Goal: Navigation & Orientation: Find specific page/section

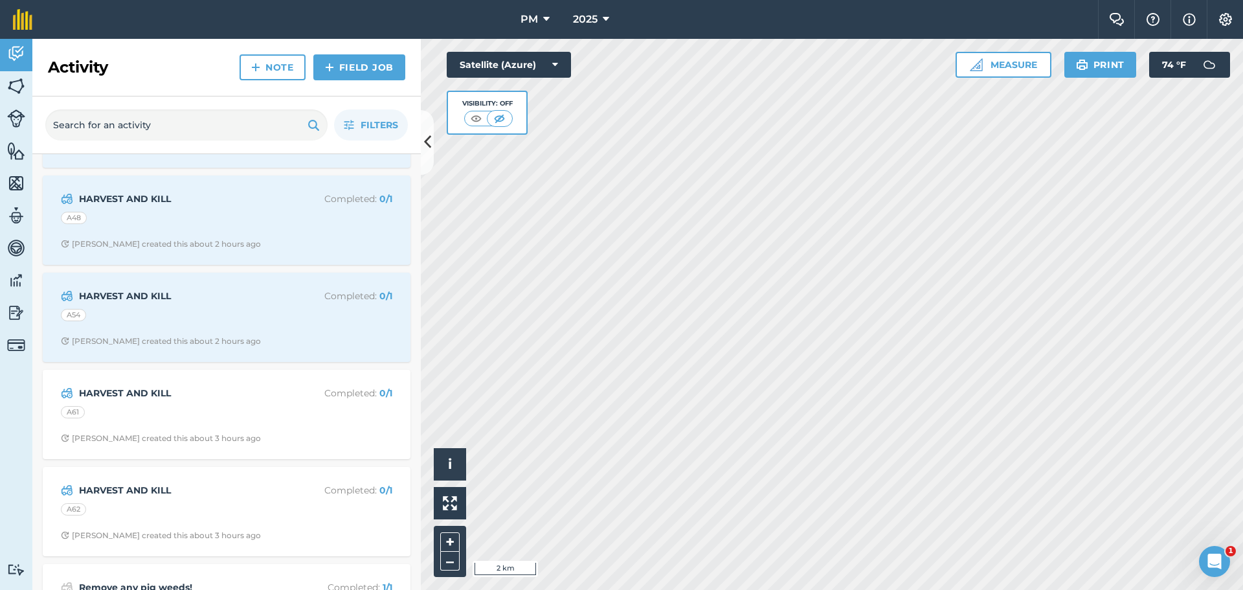
scroll to position [906, 0]
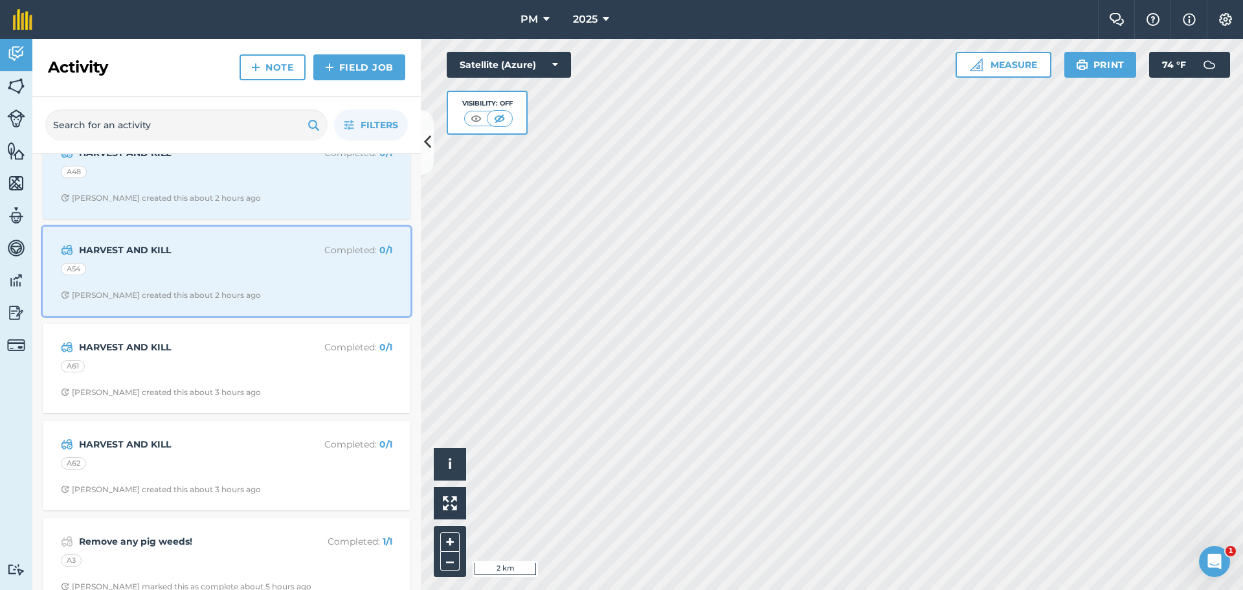
click at [248, 290] on span "[PERSON_NAME] created this about 2 hours ago" at bounding box center [226, 295] width 331 height 10
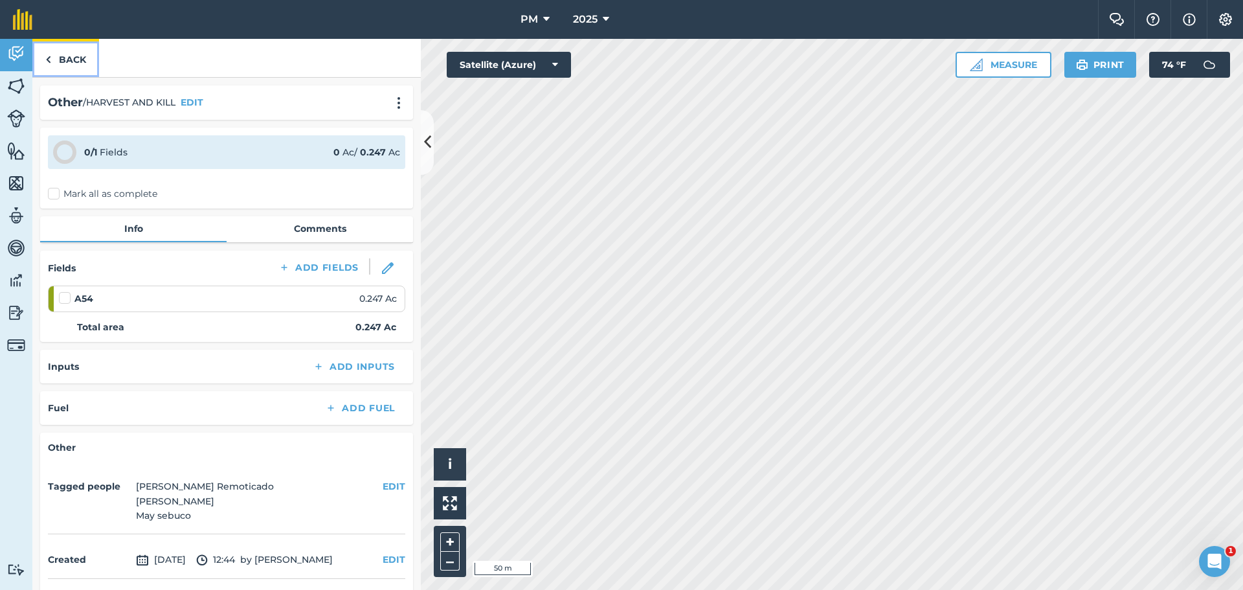
click at [75, 62] on link "Back" at bounding box center [65, 58] width 67 height 38
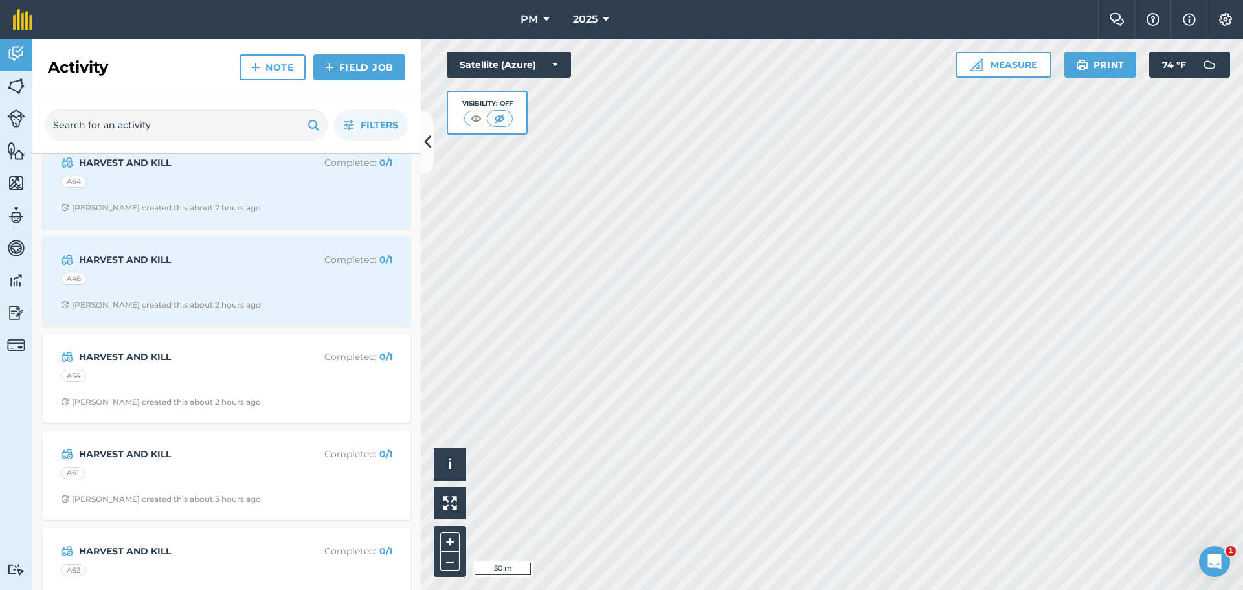
scroll to position [777, 0]
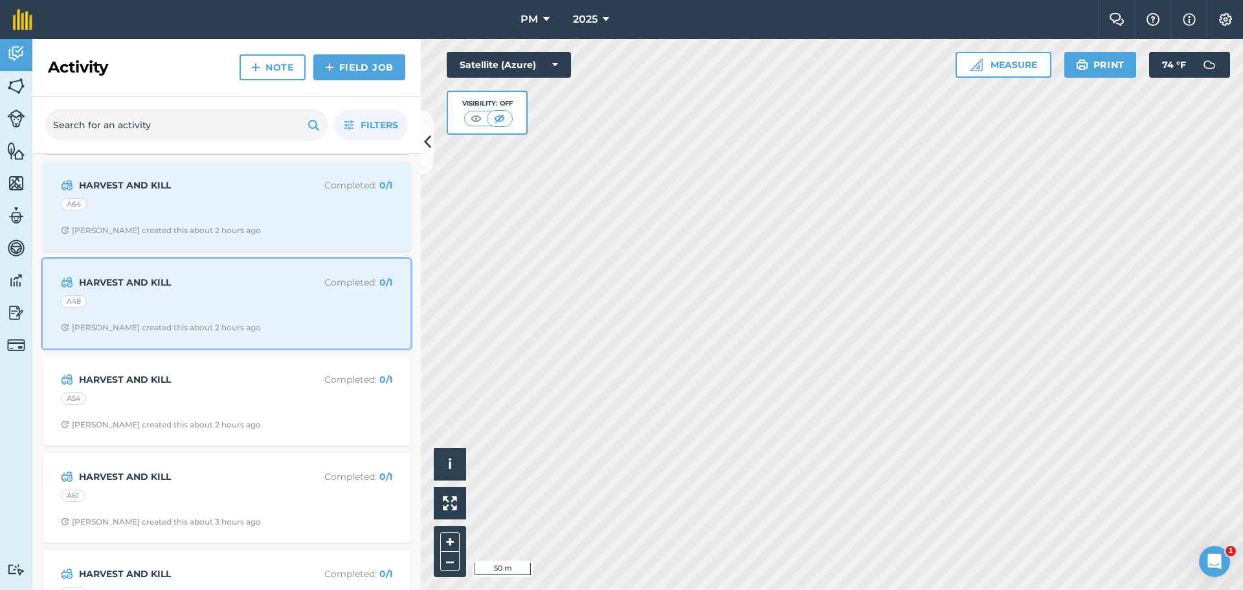
click at [196, 276] on strong "HARVEST AND KILL" at bounding box center [181, 282] width 205 height 14
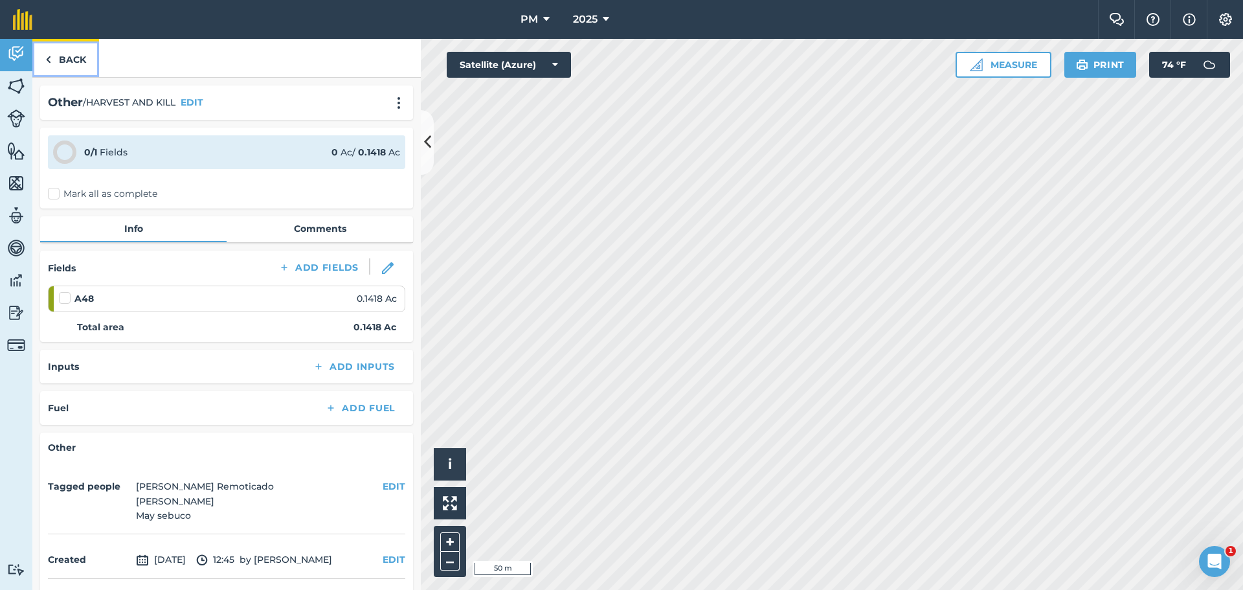
click at [57, 57] on link "Back" at bounding box center [65, 58] width 67 height 38
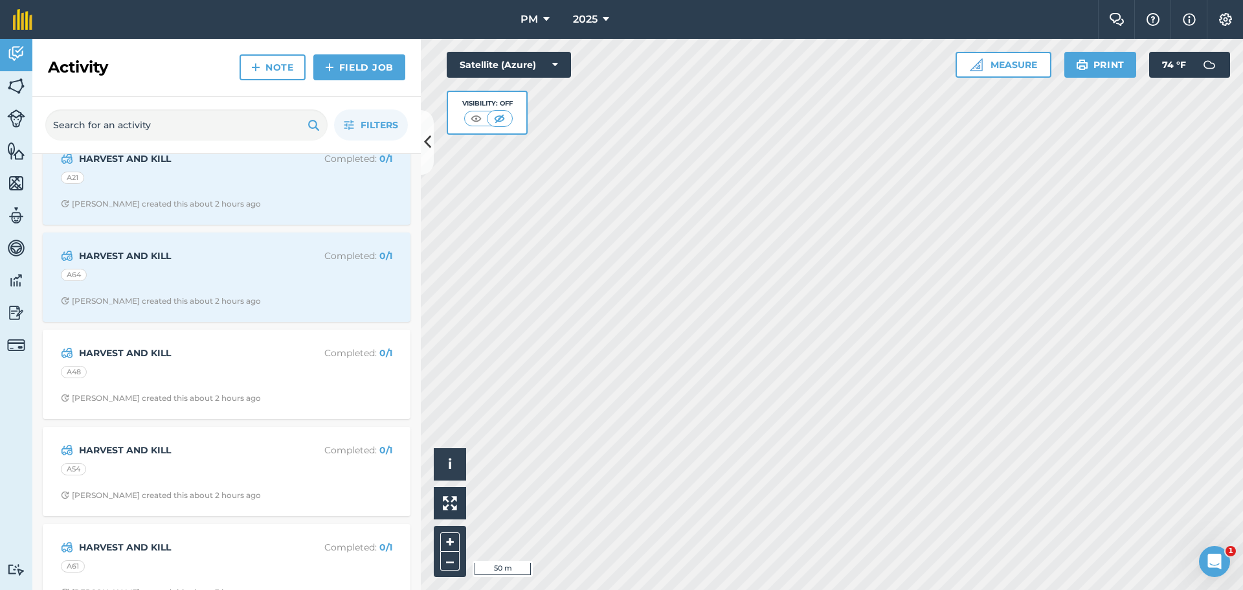
scroll to position [647, 0]
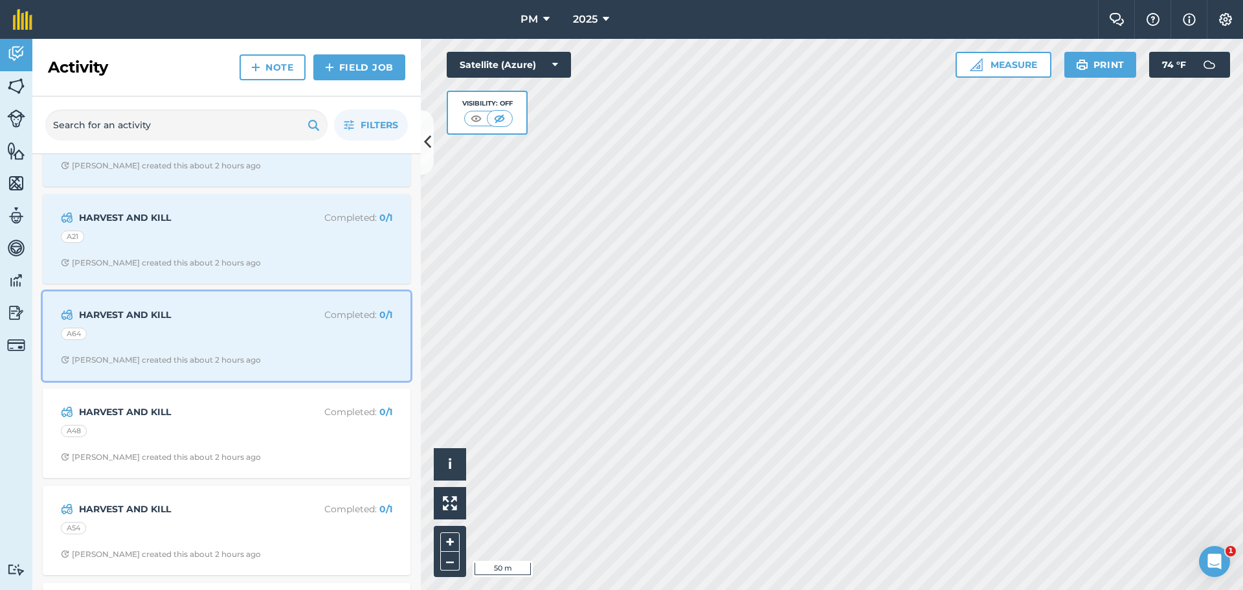
click at [235, 311] on strong "HARVEST AND KILL" at bounding box center [181, 315] width 205 height 14
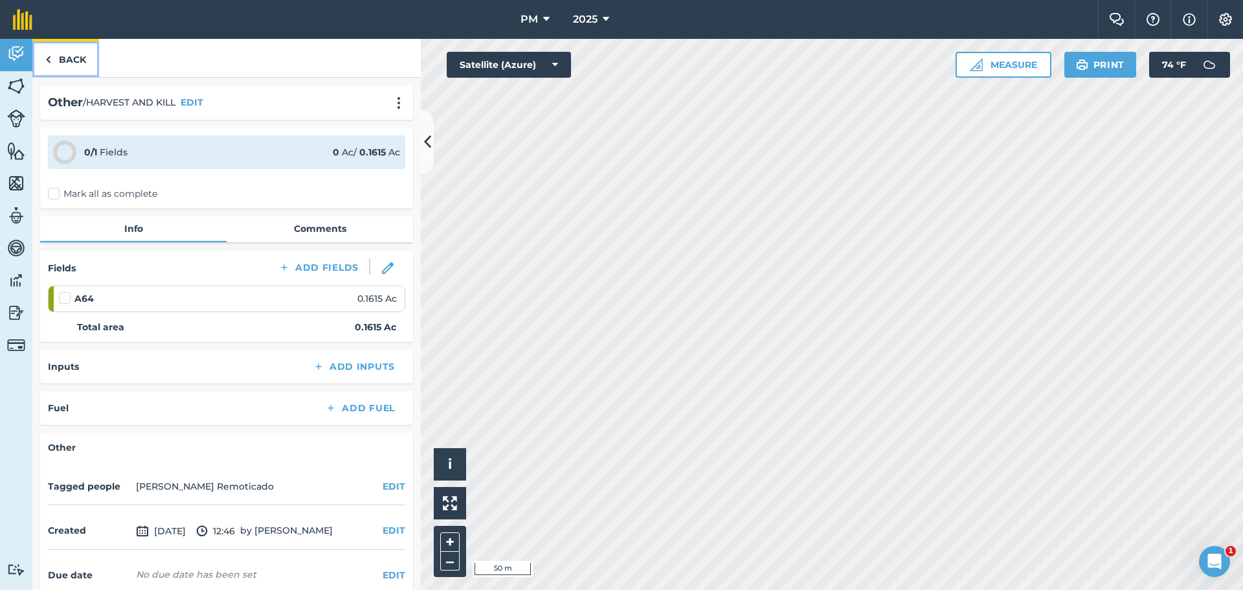
click at [76, 56] on link "Back" at bounding box center [65, 58] width 67 height 38
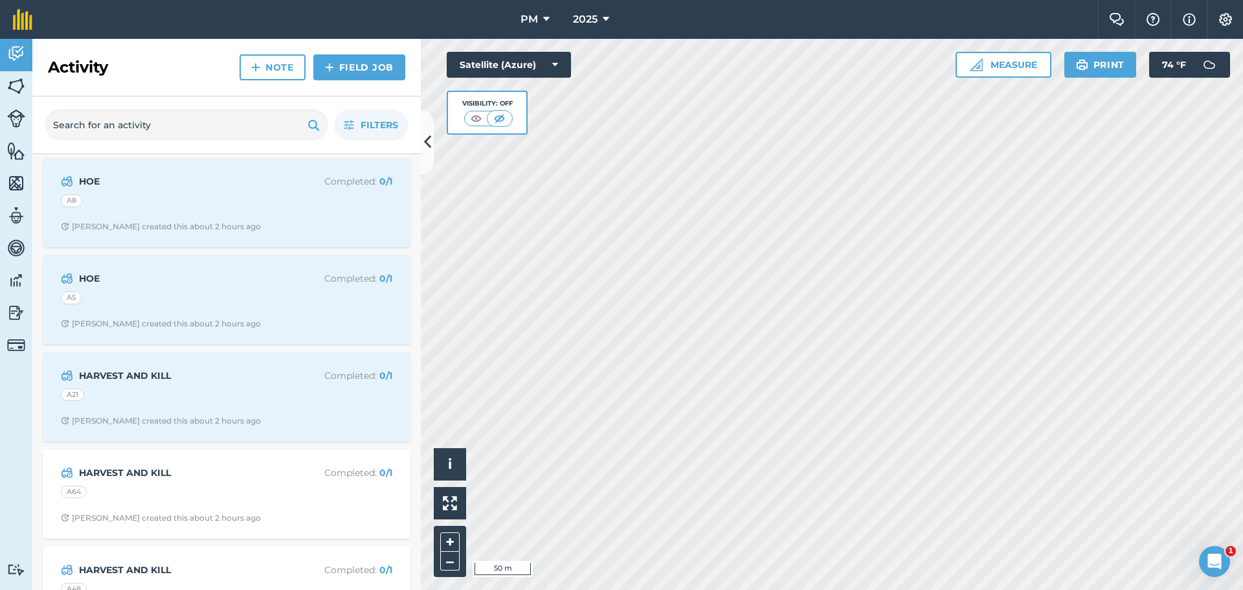
scroll to position [453, 0]
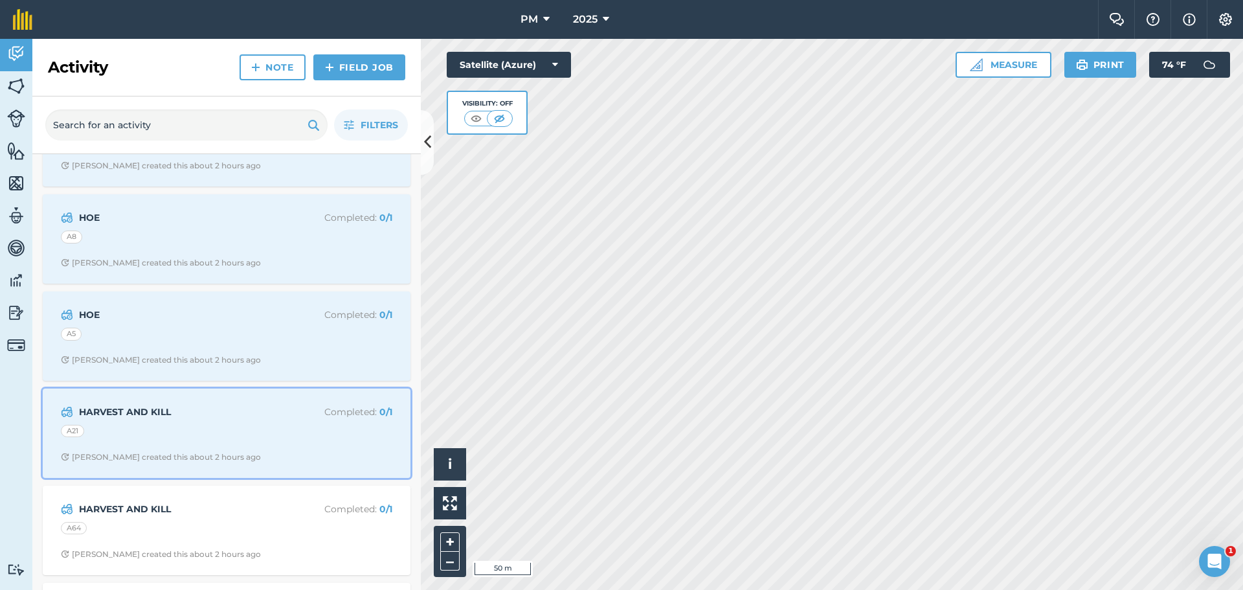
click at [194, 425] on div "A21" at bounding box center [226, 433] width 331 height 17
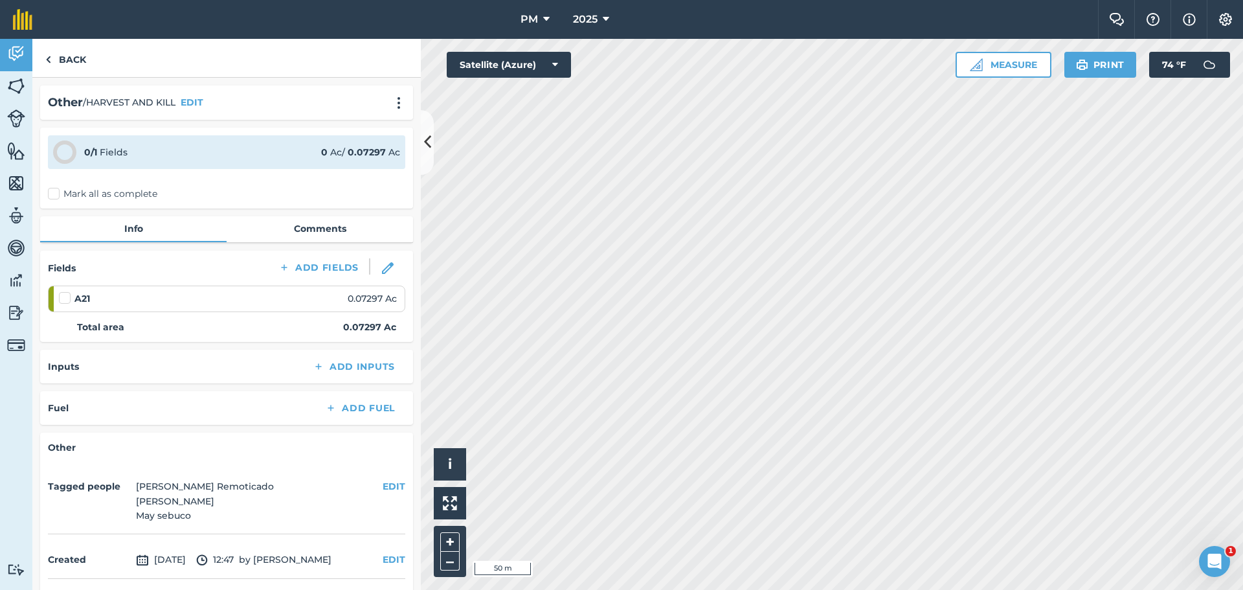
click at [972, 589] on html "PM 2025 Farm Chat Help Info Settings PM - 2025 Reproduced with the permission o…" at bounding box center [621, 295] width 1243 height 590
click at [69, 60] on link "Back" at bounding box center [65, 58] width 67 height 38
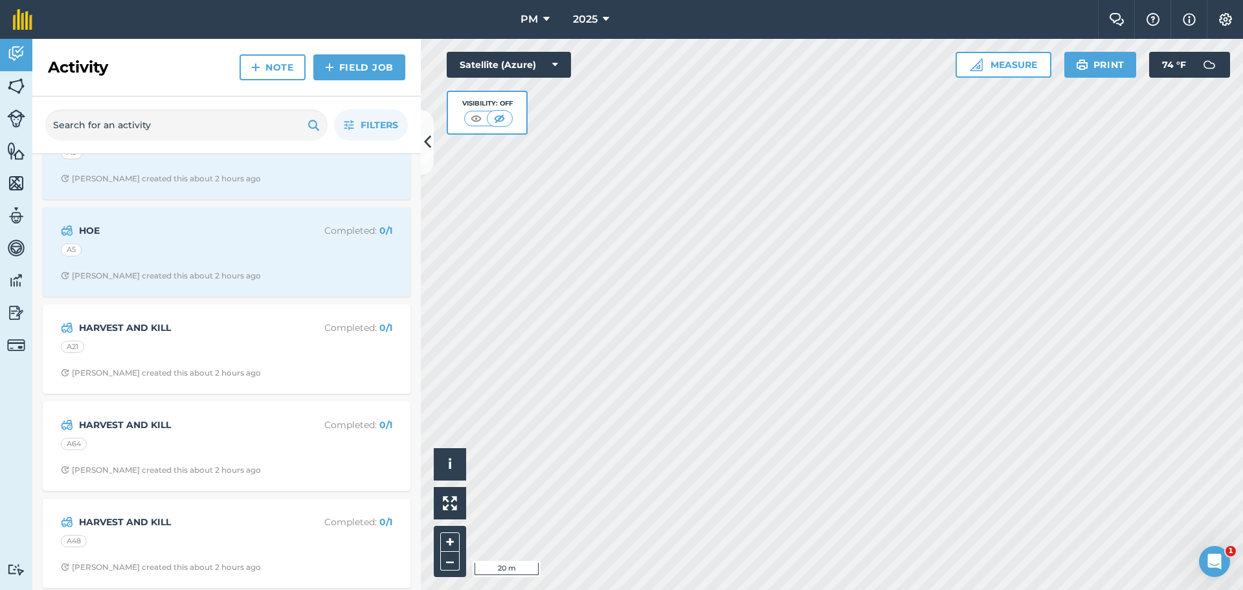
scroll to position [453, 0]
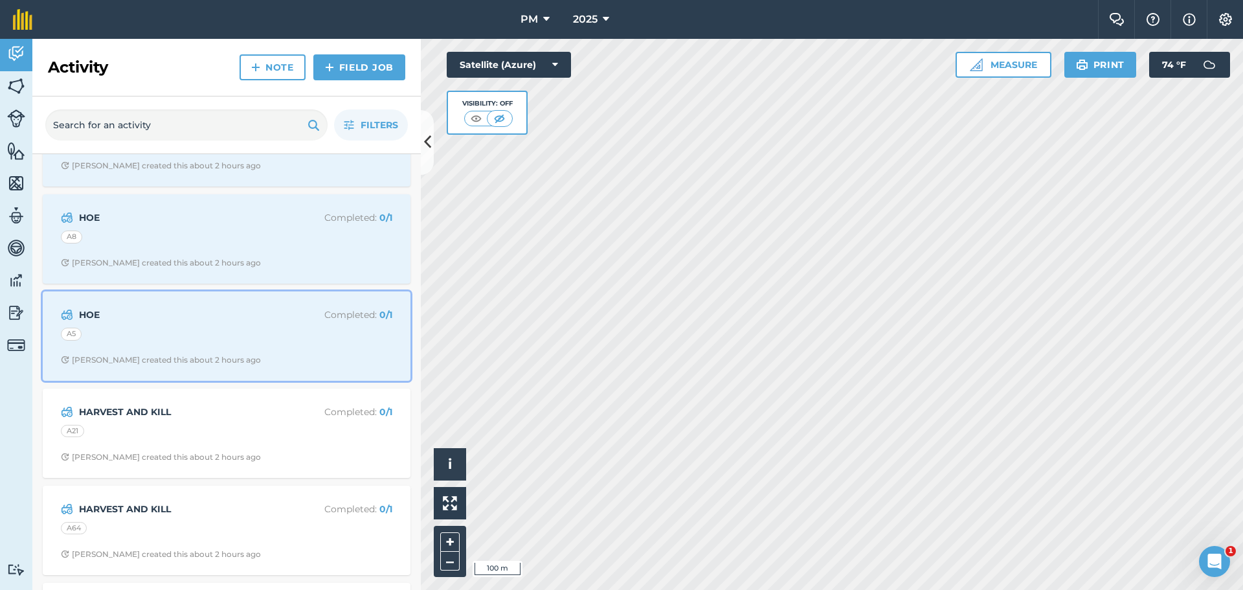
click at [287, 342] on div "A5" at bounding box center [226, 336] width 331 height 17
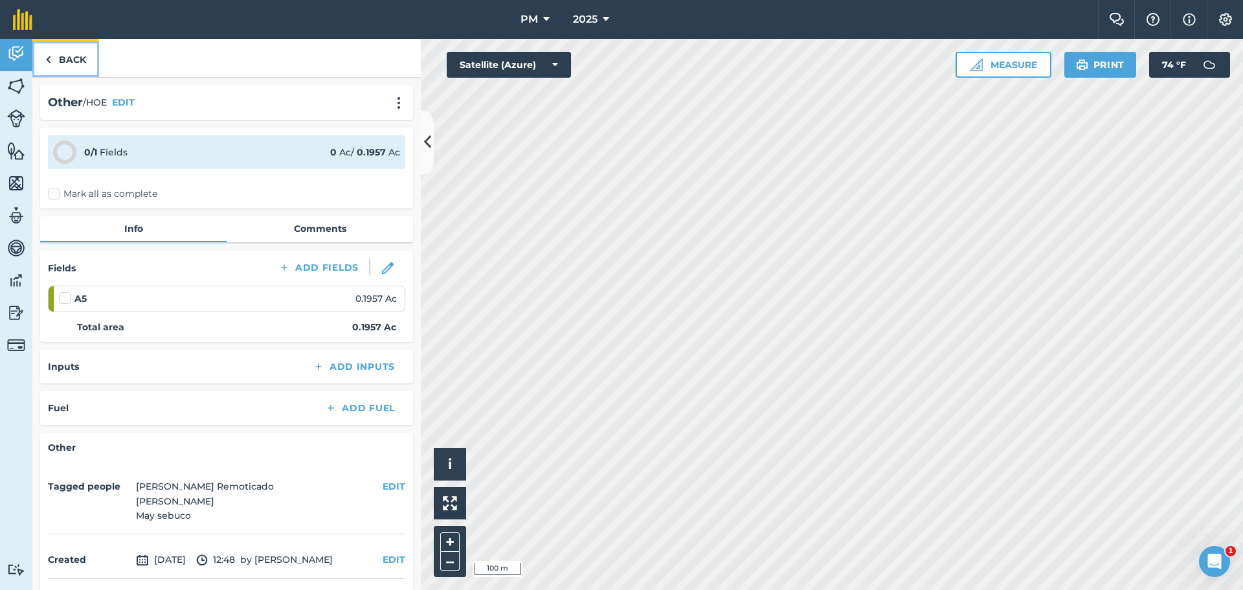
click at [84, 75] on link "Back" at bounding box center [65, 58] width 67 height 38
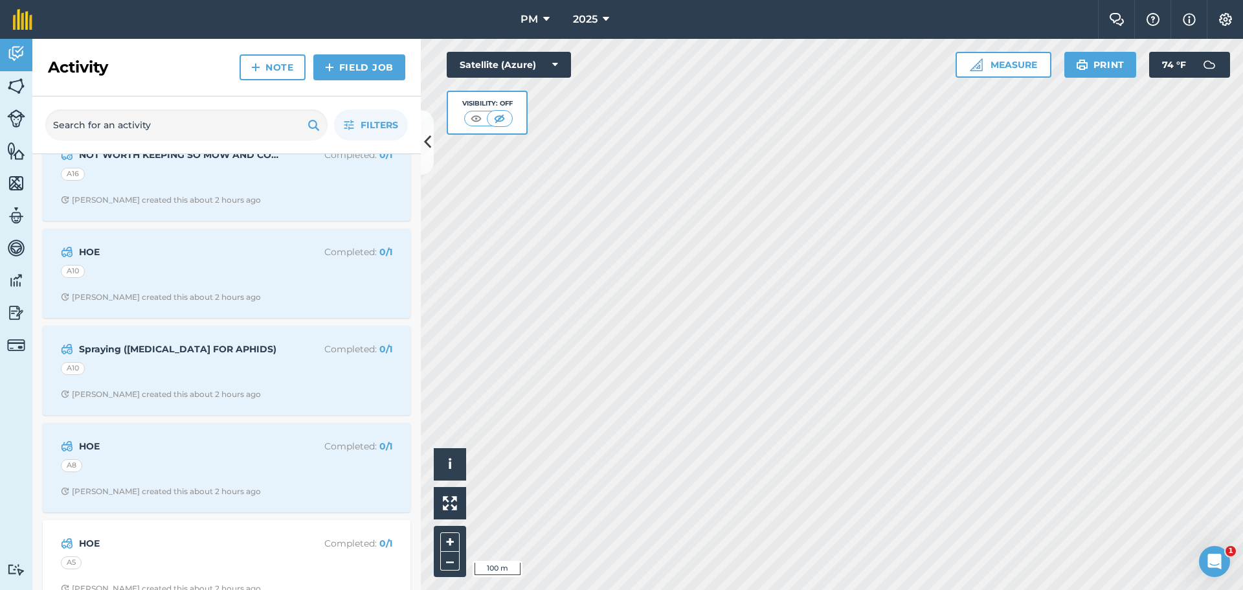
scroll to position [259, 0]
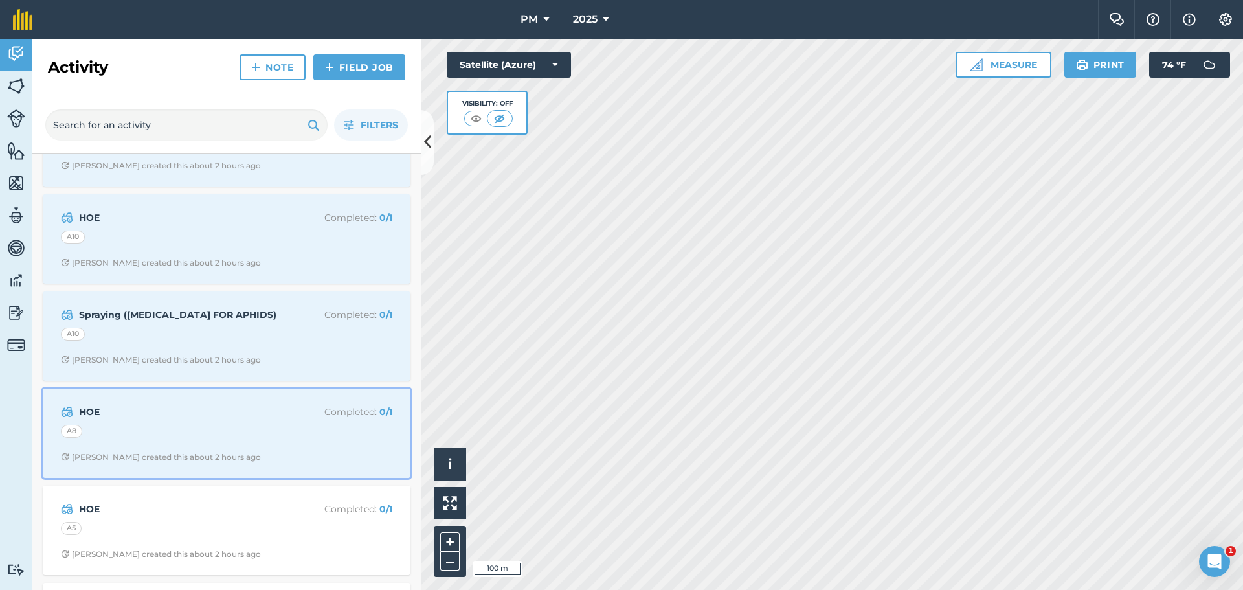
click at [274, 407] on strong "HOE" at bounding box center [181, 412] width 205 height 14
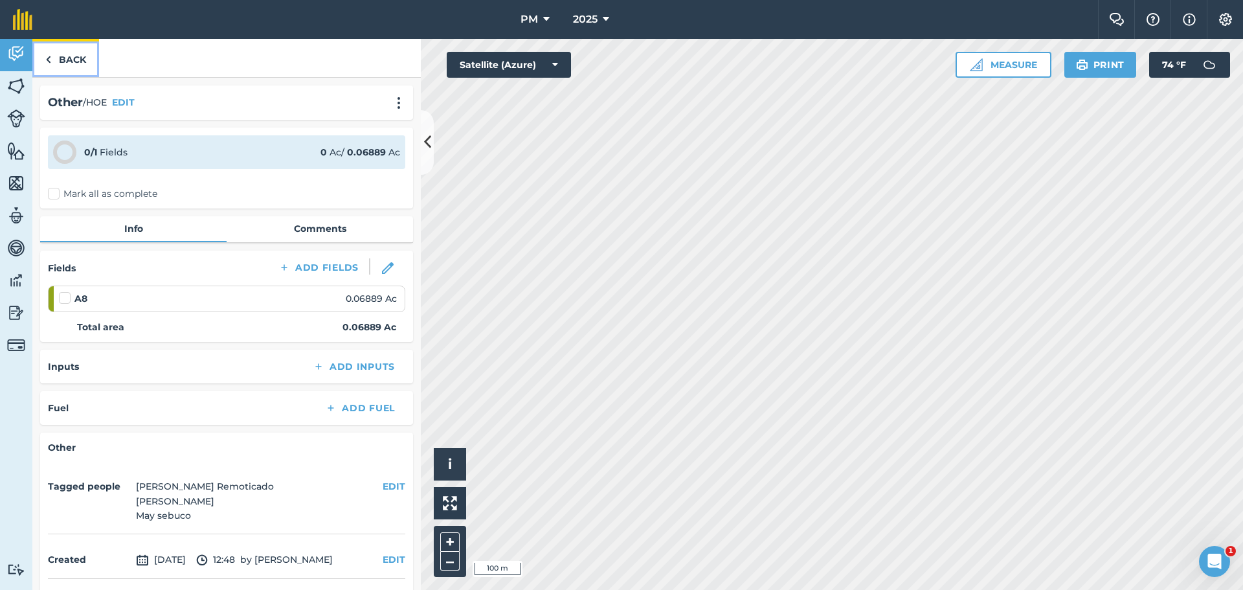
click at [79, 60] on link "Back" at bounding box center [65, 58] width 67 height 38
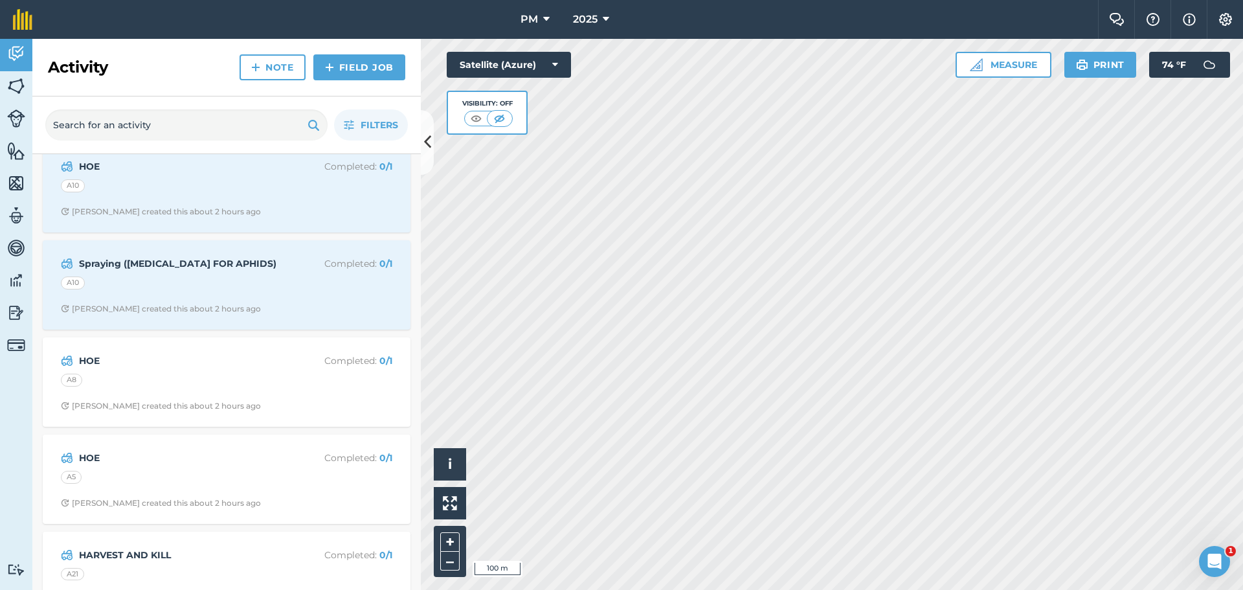
scroll to position [324, 0]
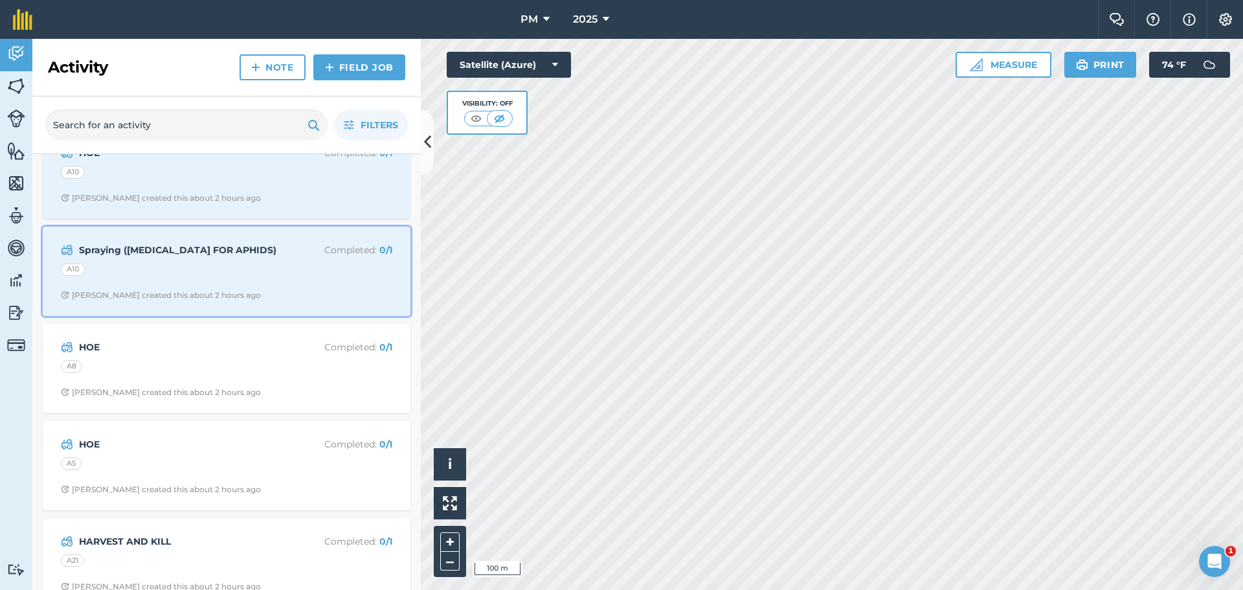
click at [182, 262] on div "Spraying ([MEDICAL_DATA] FOR APHIDS) Completed : 0 / 1 A10 [PERSON_NAME] R crea…" at bounding box center [226, 271] width 352 height 74
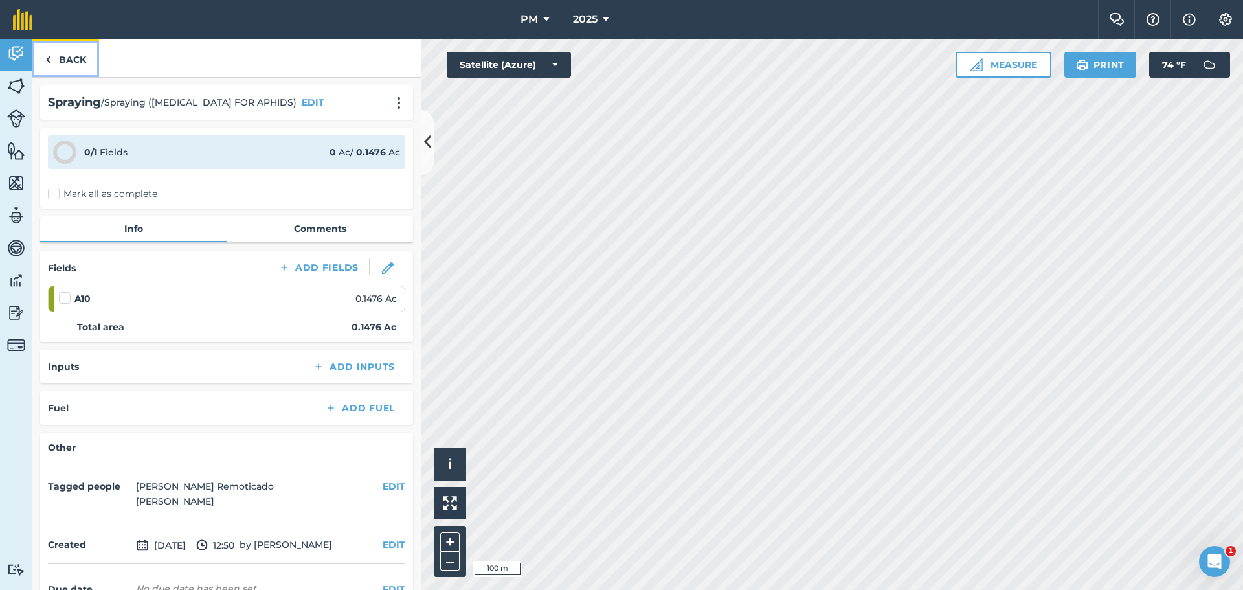
click at [72, 49] on link "Back" at bounding box center [65, 58] width 67 height 38
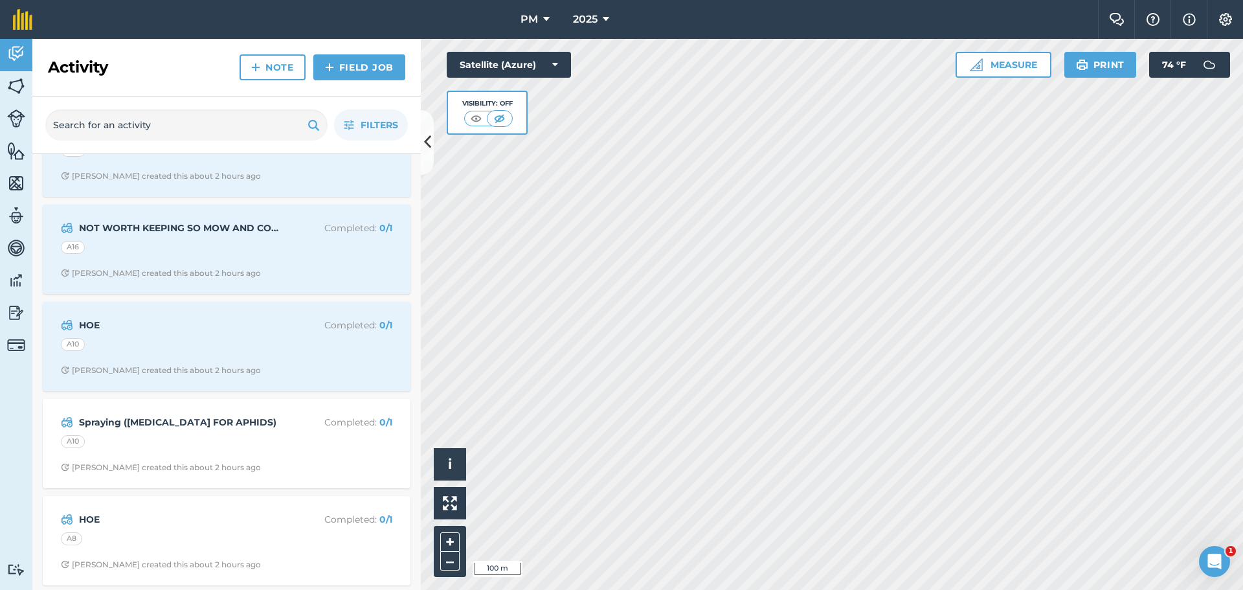
scroll to position [129, 0]
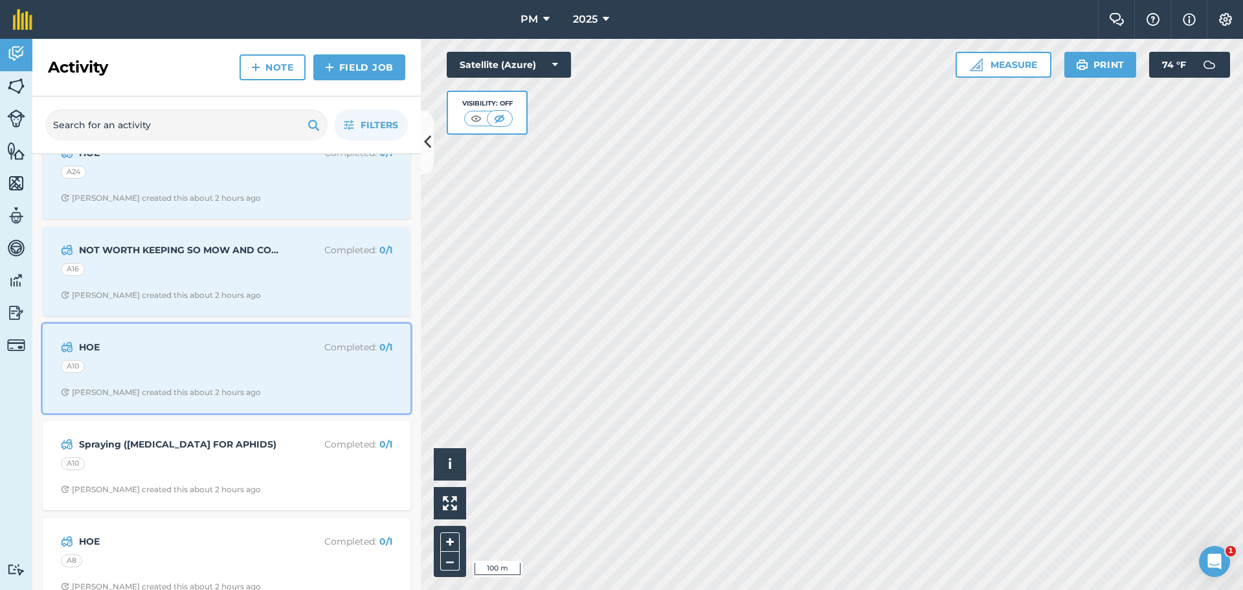
click at [260, 364] on div "A10" at bounding box center [226, 368] width 331 height 17
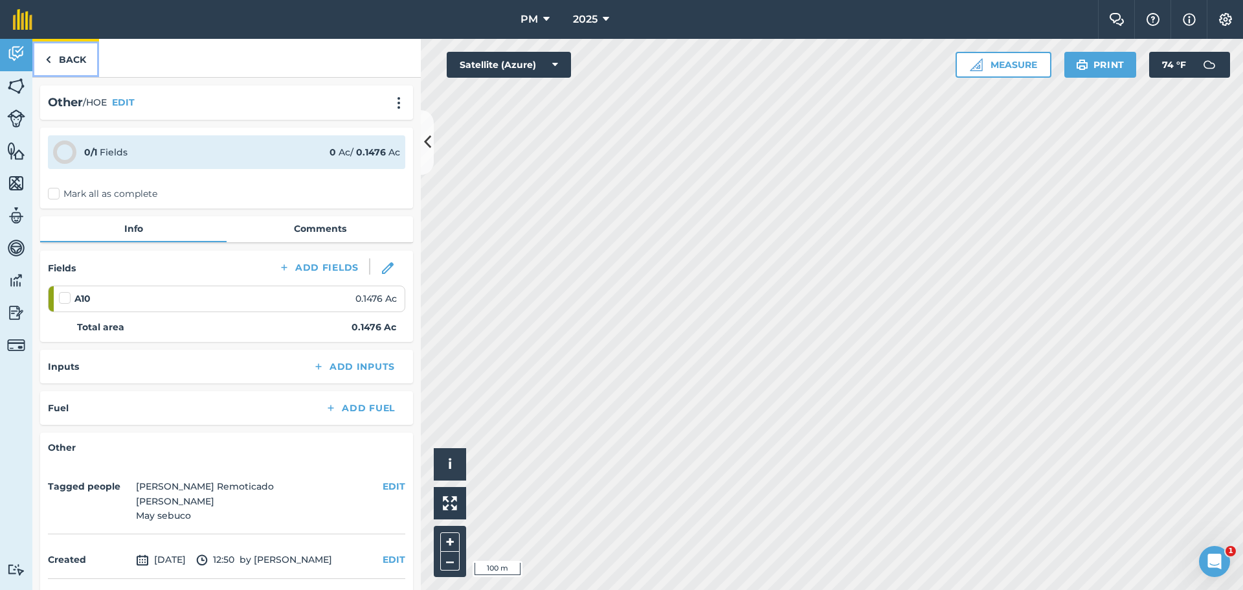
click at [67, 56] on link "Back" at bounding box center [65, 58] width 67 height 38
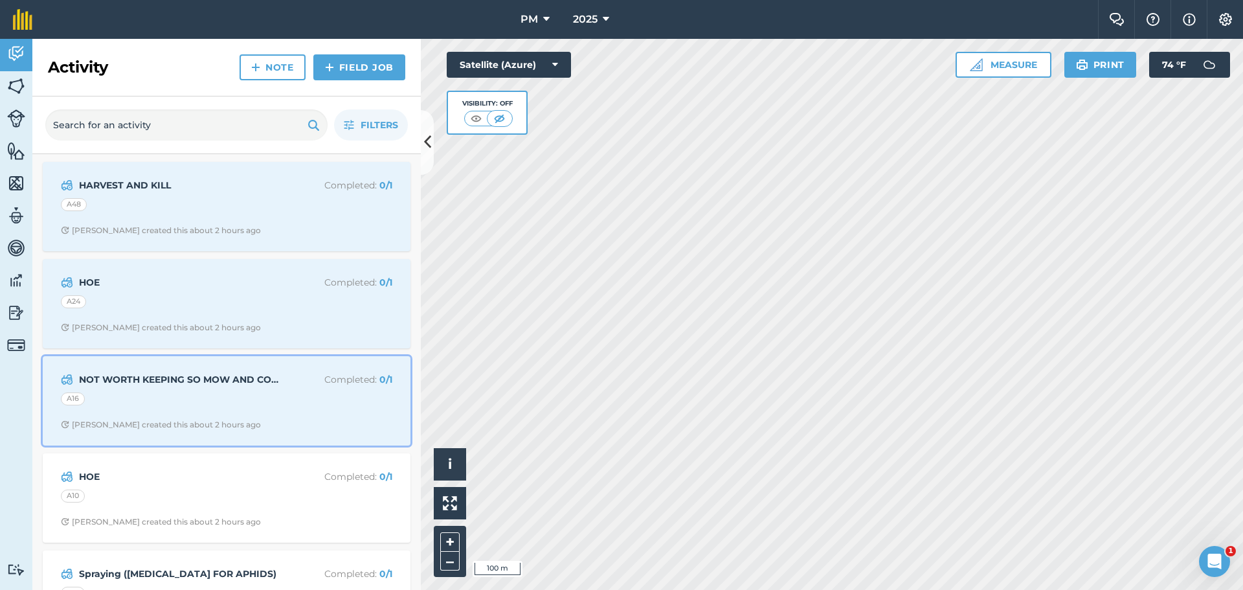
click at [252, 394] on div "A16" at bounding box center [226, 400] width 331 height 17
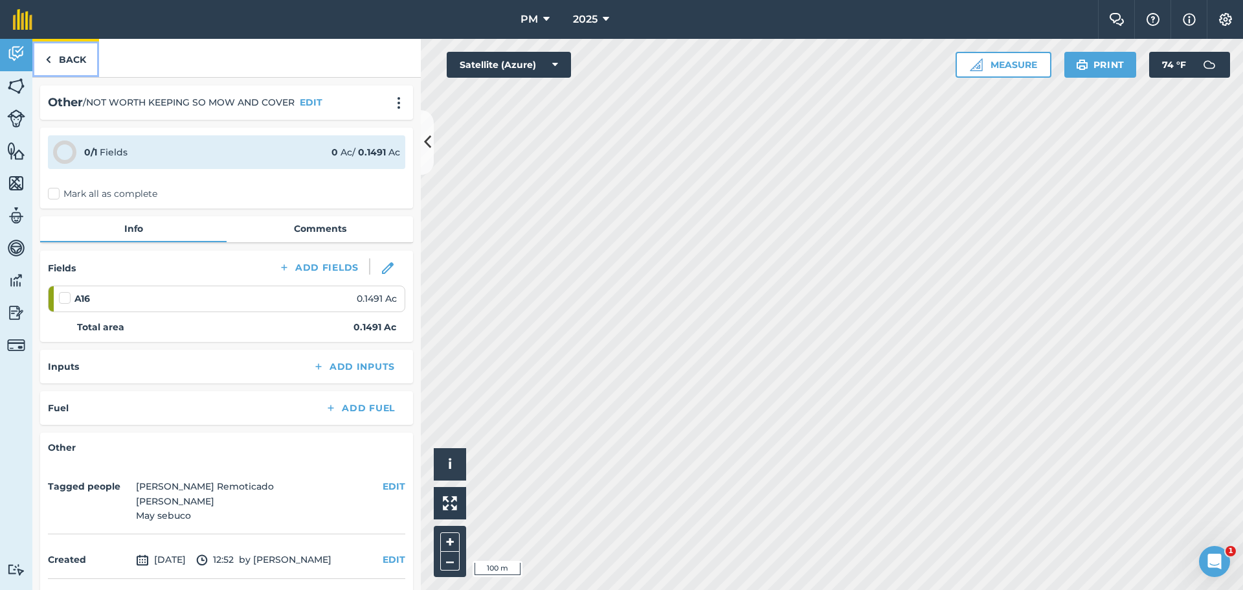
click at [62, 66] on link "Back" at bounding box center [65, 58] width 67 height 38
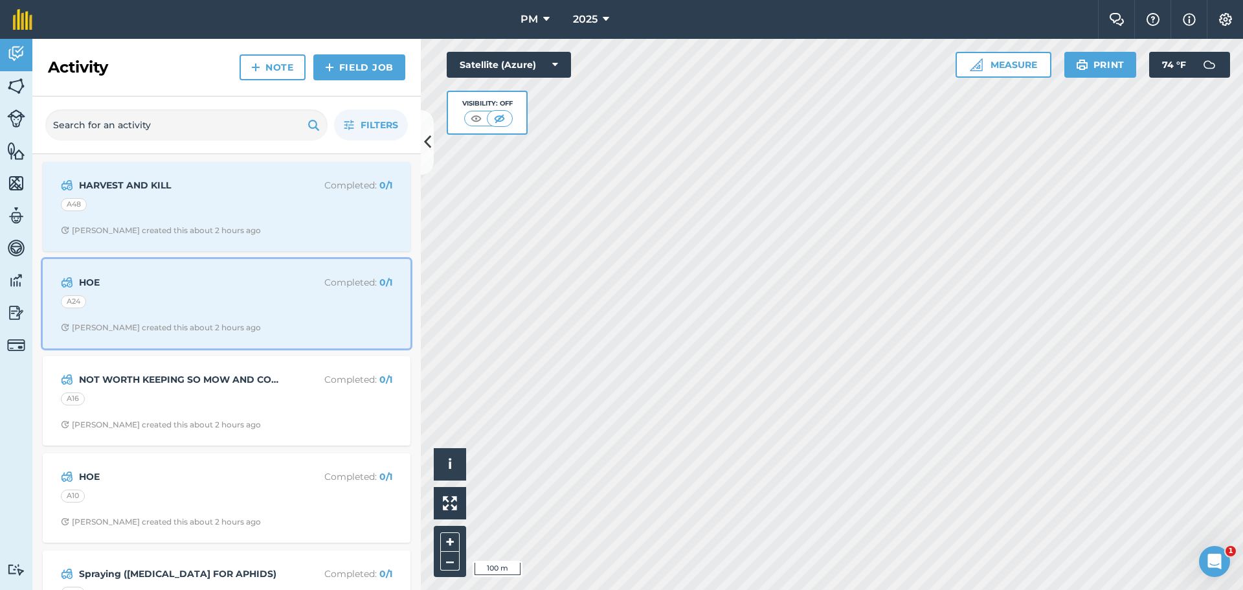
click at [227, 319] on div "HOE Completed : 0 / 1 A24 [PERSON_NAME] created this about 2 hours ago" at bounding box center [226, 304] width 352 height 74
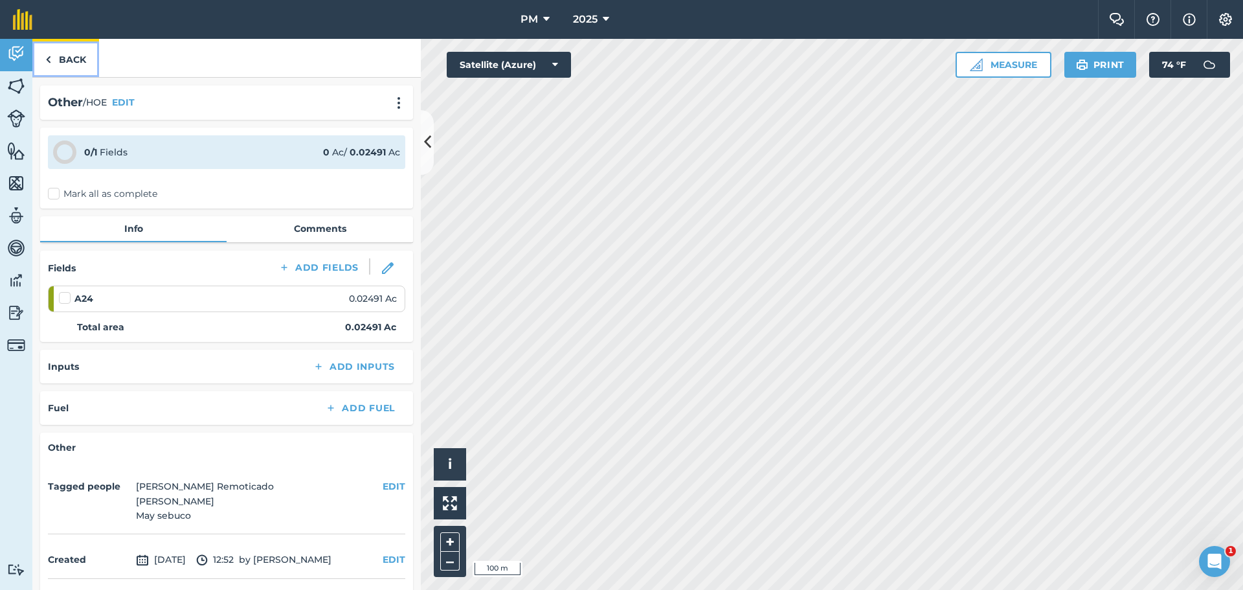
click at [75, 59] on link "Back" at bounding box center [65, 58] width 67 height 38
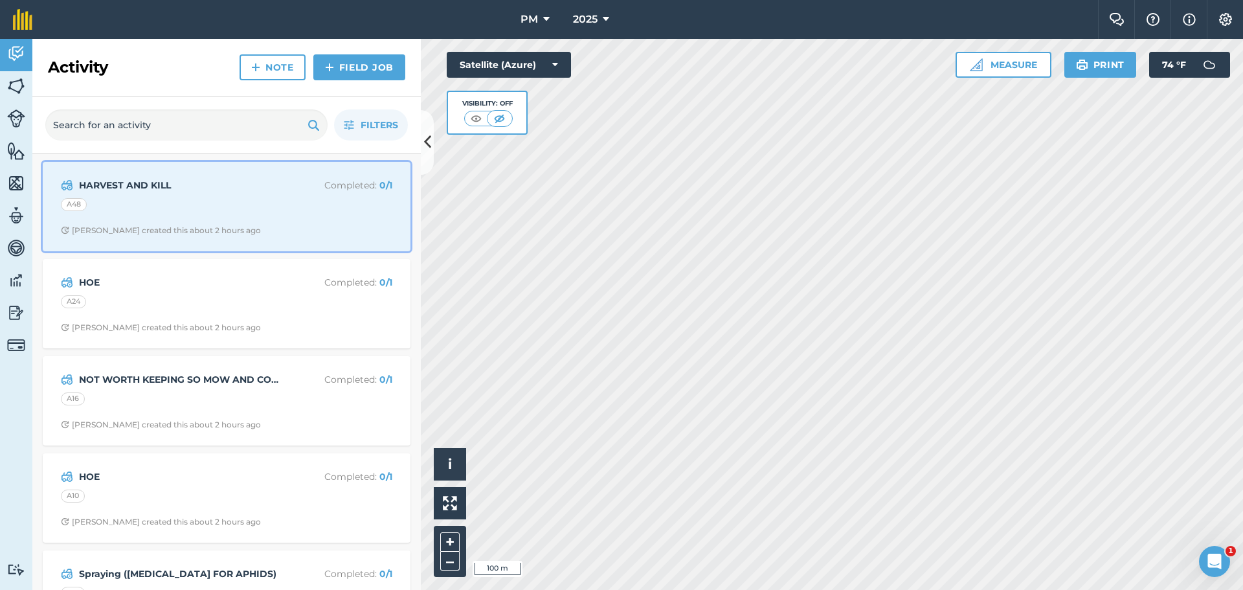
click at [187, 228] on div "[PERSON_NAME] created this about 2 hours ago" at bounding box center [161, 230] width 200 height 10
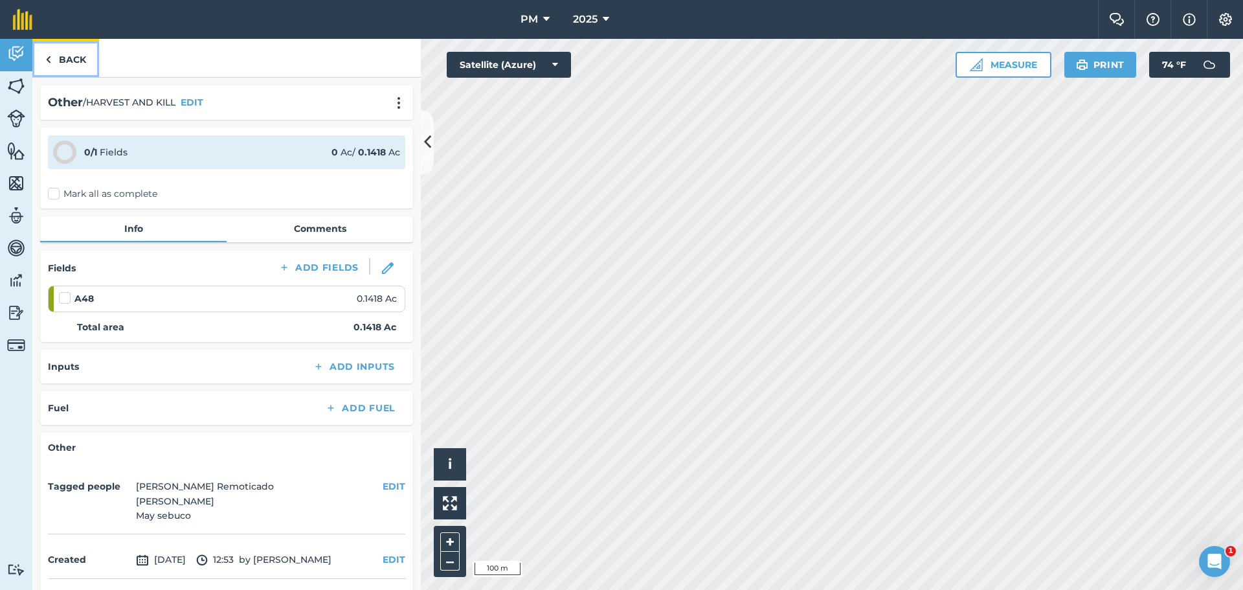
click at [64, 70] on link "Back" at bounding box center [65, 58] width 67 height 38
